Goal: Task Accomplishment & Management: Manage account settings

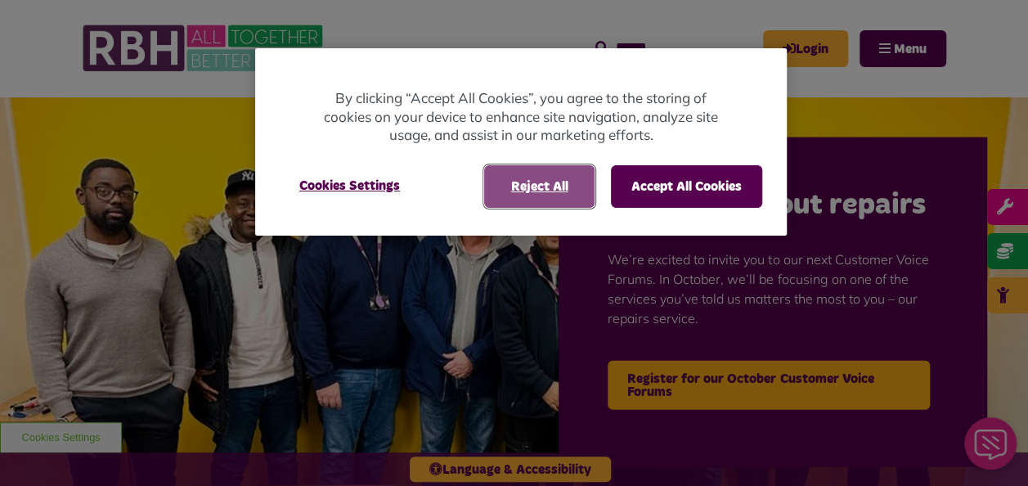
click at [527, 204] on button "Reject All" at bounding box center [539, 186] width 110 height 43
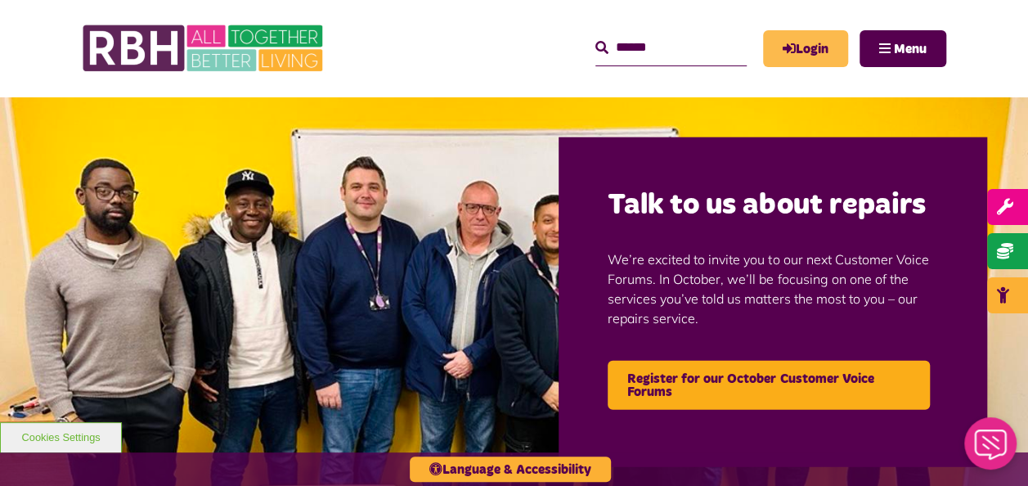
click at [774, 52] on link "Login" at bounding box center [805, 48] width 85 height 37
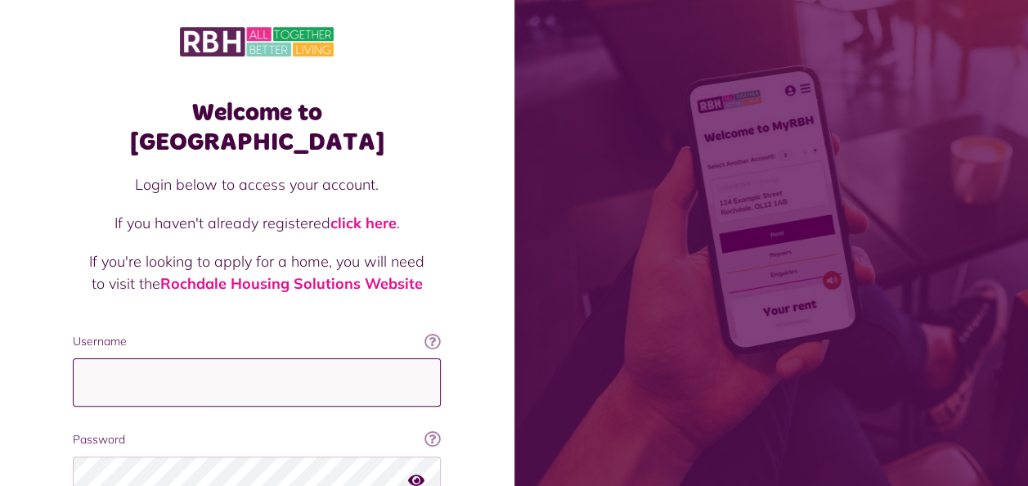
click at [399, 358] on input "Username" at bounding box center [257, 382] width 368 height 48
type input "**********"
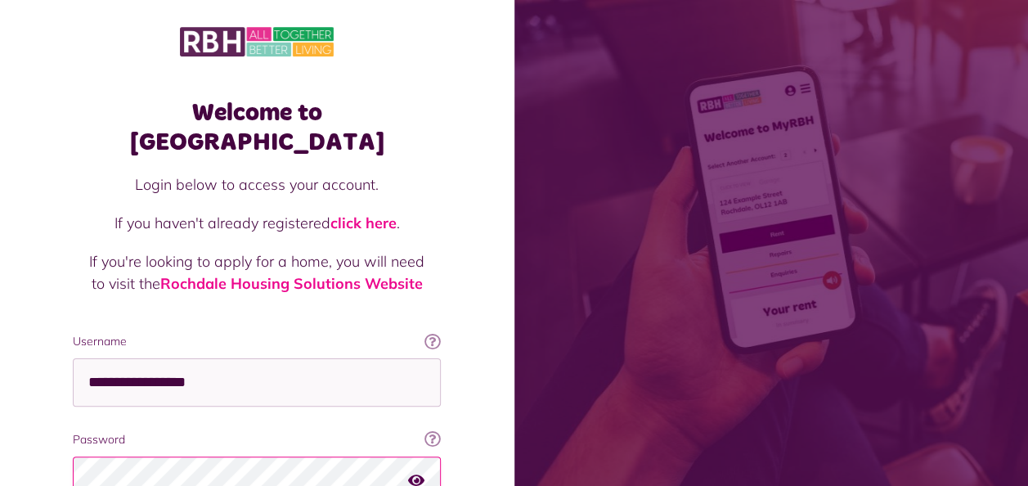
drag, startPoint x: 489, startPoint y: 458, endPoint x: 501, endPoint y: 391, distance: 68.2
click at [501, 391] on div "Welcome to [GEOGRAPHIC_DATA] Login below to access your account. If you haven't…" at bounding box center [257, 350] width 514 height 700
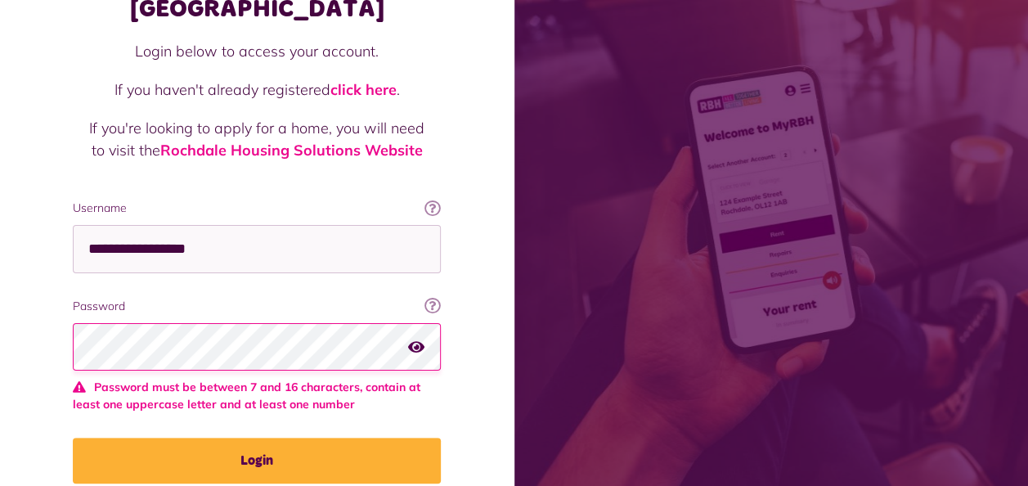
scroll to position [134, 0]
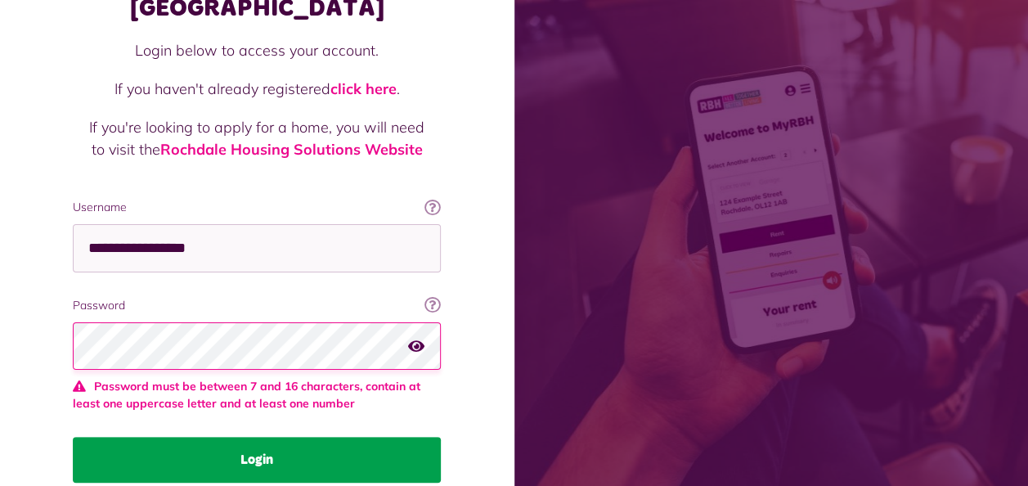
click at [307, 437] on button "Login" at bounding box center [257, 460] width 368 height 46
